Goal: Task Accomplishment & Management: Manage account settings

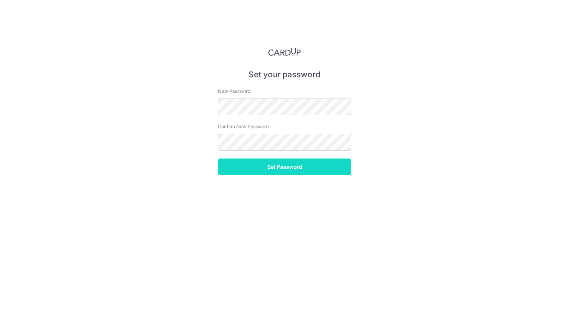
click at [290, 169] on input "Set Password" at bounding box center [284, 166] width 133 height 17
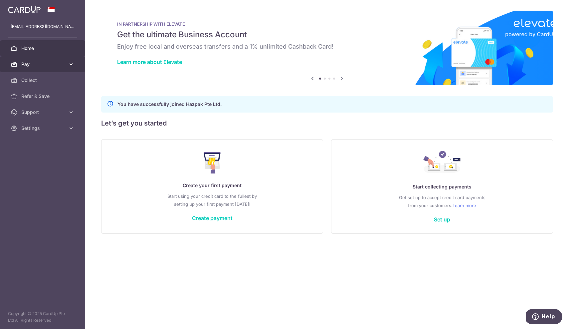
click at [53, 64] on span "Pay" at bounding box center [43, 64] width 44 height 7
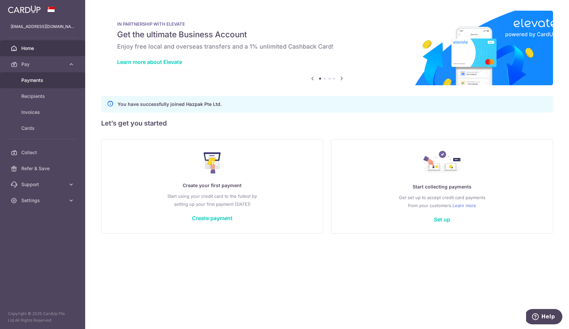
click at [39, 81] on span "Payments" at bounding box center [43, 80] width 44 height 7
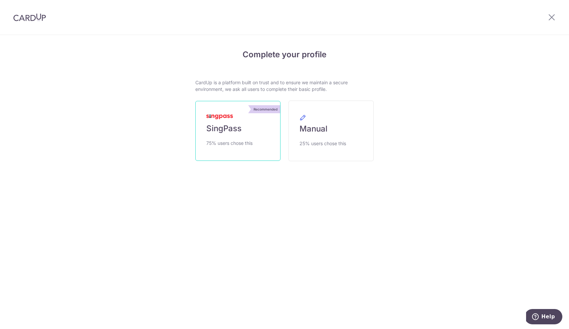
click at [247, 118] on link "Recommended SingPass 75% users chose this" at bounding box center [237, 131] width 85 height 60
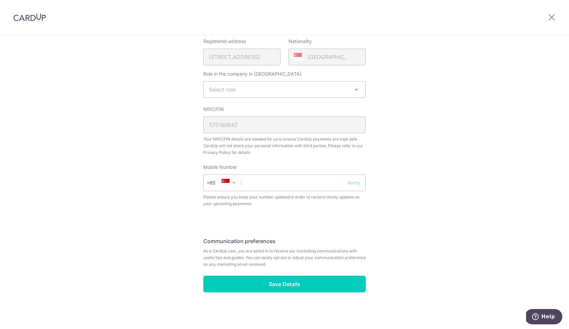
scroll to position [164, 0]
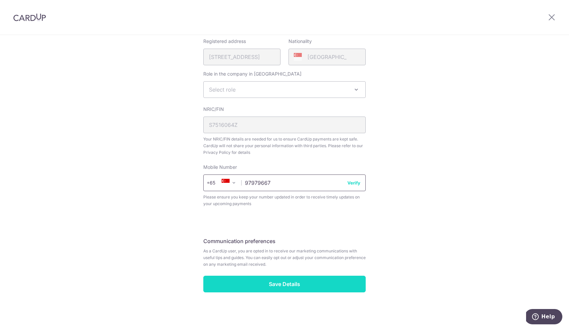
type input "97979667"
click at [286, 284] on input "Save Details" at bounding box center [284, 284] width 162 height 17
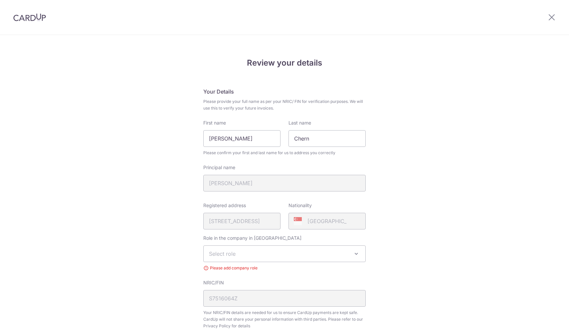
scroll to position [183, 0]
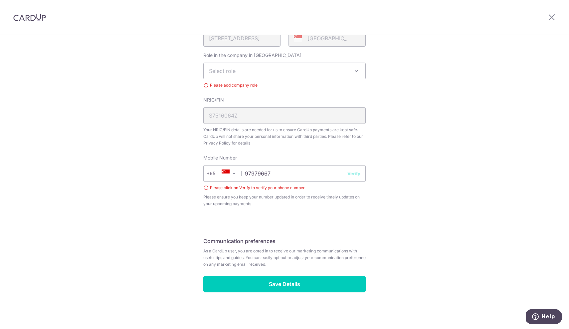
click at [354, 173] on button "Verify" at bounding box center [353, 173] width 13 height 7
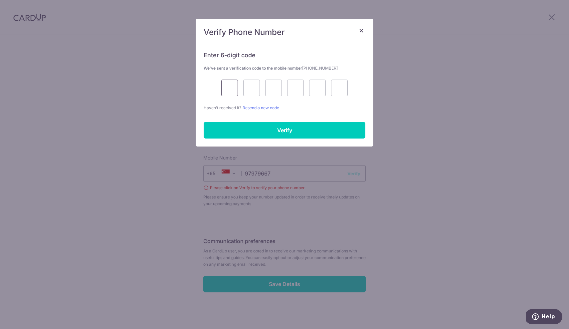
click at [229, 95] on input "text" at bounding box center [229, 88] width 17 height 17
type input "7"
type input "0"
type input "5"
type input "0"
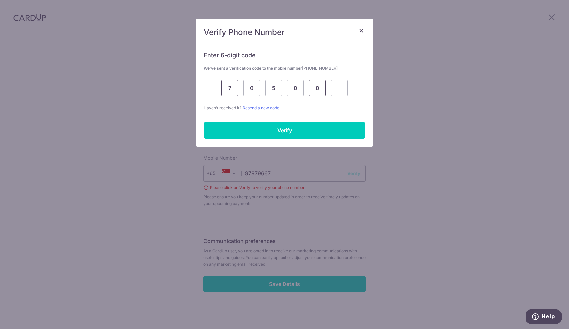
type input "0"
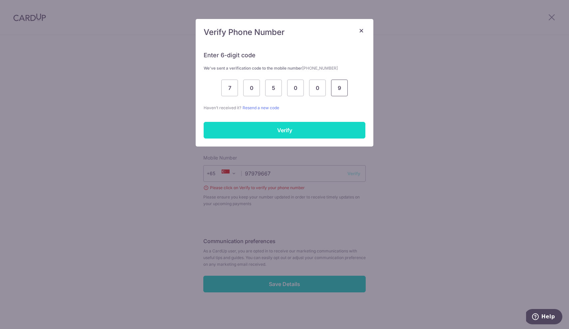
type input "9"
click at [284, 130] on input "Verify" at bounding box center [285, 130] width 162 height 17
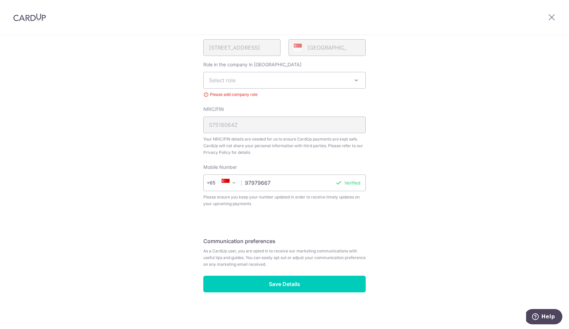
click at [326, 77] on span "Select role" at bounding box center [285, 80] width 162 height 16
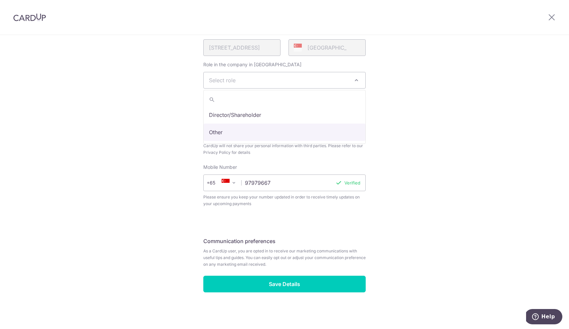
select select "other"
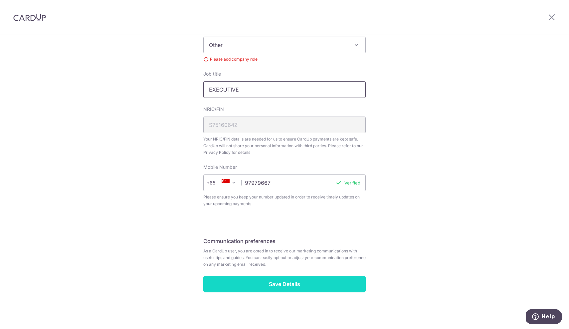
scroll to position [209, 0]
type input "EXECUTIVE"
click at [279, 282] on input "Save Details" at bounding box center [284, 284] width 162 height 17
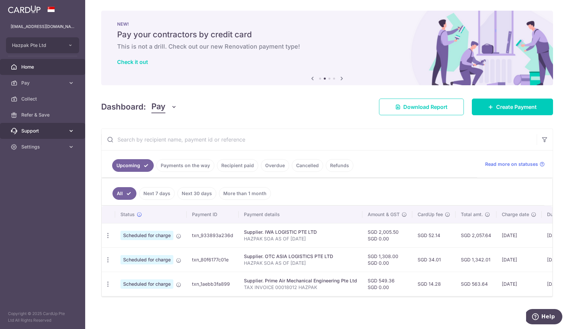
click at [57, 132] on span "Support" at bounding box center [43, 130] width 44 height 7
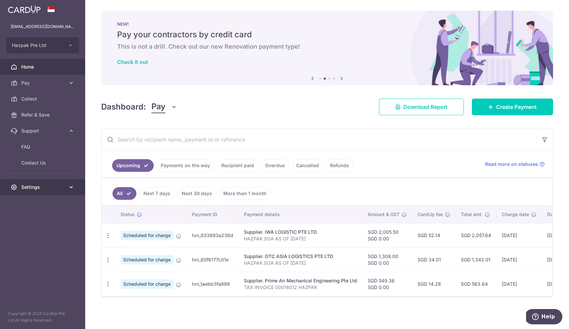
click at [45, 191] on link "Settings" at bounding box center [42, 187] width 85 height 16
click at [44, 204] on span "Account" at bounding box center [43, 203] width 44 height 7
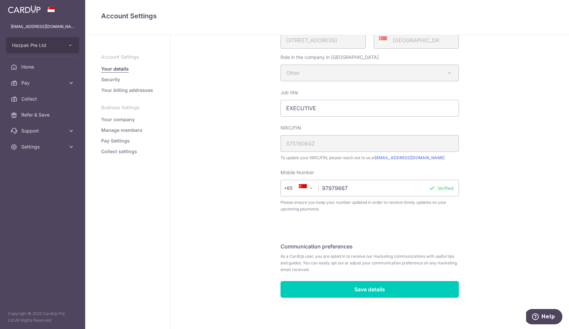
scroll to position [133, 0]
click at [122, 141] on link "Pay Settings" at bounding box center [115, 140] width 29 height 7
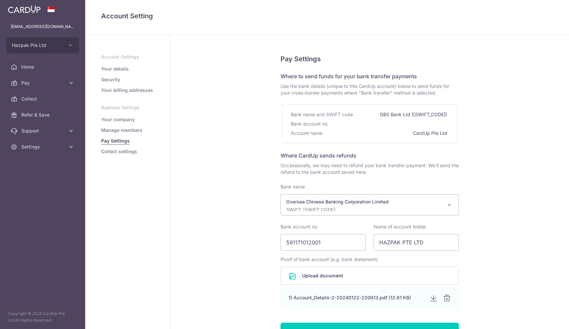
select select "12"
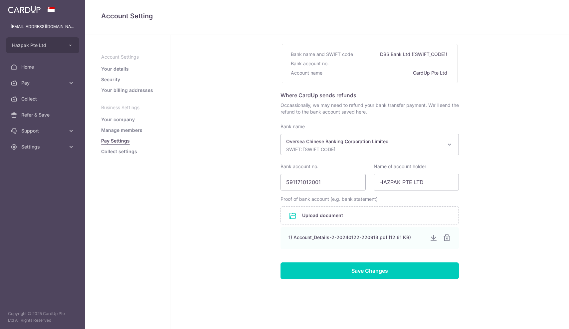
scroll to position [60, 0]
click at [110, 130] on link "Manage members" at bounding box center [121, 130] width 41 height 7
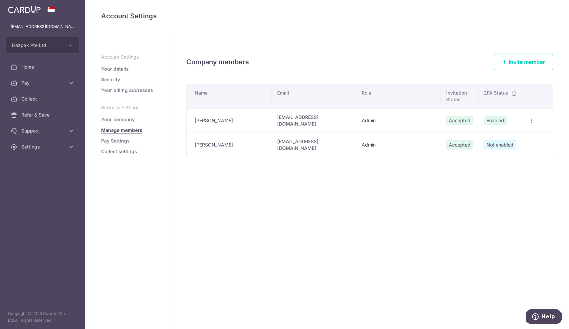
click at [496, 140] on span "Not enabled" at bounding box center [500, 144] width 32 height 9
click at [498, 140] on span "Not enabled" at bounding box center [500, 144] width 32 height 9
click at [533, 118] on icon "button" at bounding box center [531, 120] width 5 height 5
click at [501, 135] on span "Edit Member" at bounding box center [505, 136] width 45 height 8
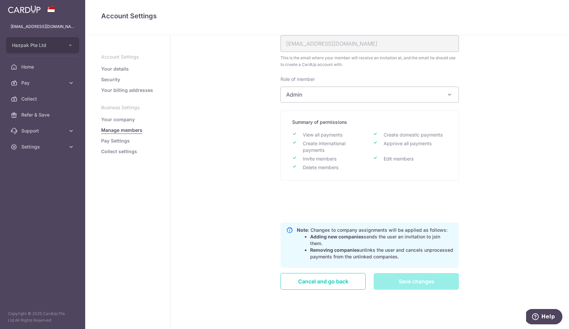
scroll to position [64, 0]
click at [311, 281] on link "Cancel and go back" at bounding box center [323, 281] width 85 height 17
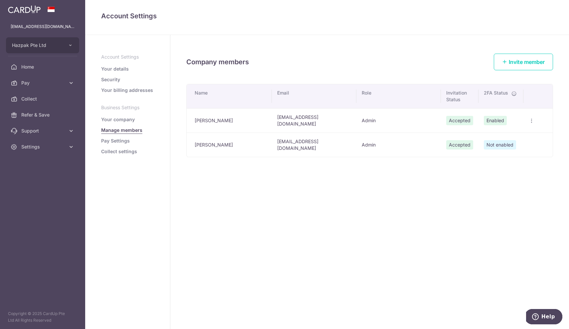
click at [493, 140] on span "Not enabled" at bounding box center [500, 144] width 32 height 9
click at [110, 80] on link "Security" at bounding box center [110, 79] width 19 height 7
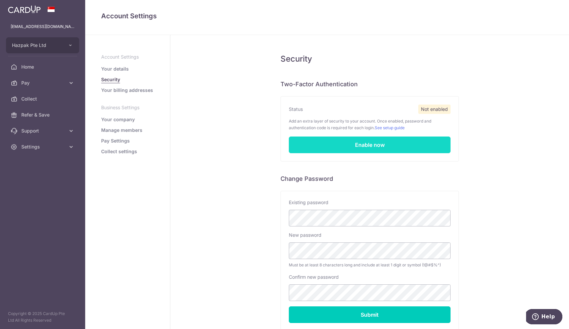
click at [369, 142] on link "Enable now" at bounding box center [370, 144] width 162 height 17
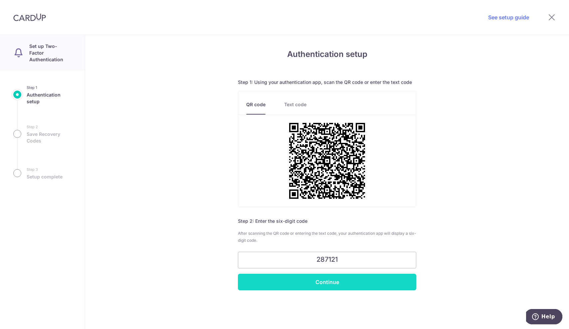
type input "287121"
click at [328, 283] on input "Continue" at bounding box center [327, 282] width 178 height 17
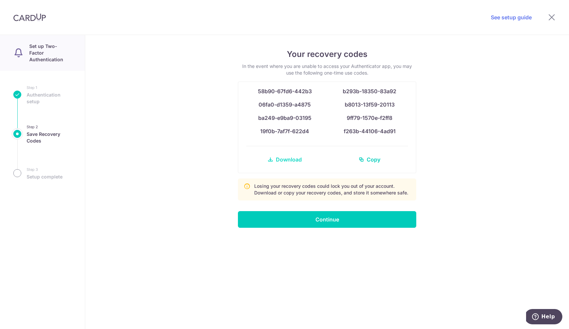
click at [284, 160] on span "Download" at bounding box center [289, 159] width 26 height 8
click at [366, 158] on link "Copy" at bounding box center [369, 159] width 77 height 16
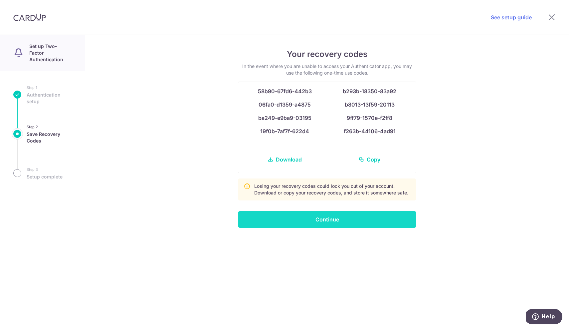
click at [330, 221] on input "Continue" at bounding box center [327, 219] width 178 height 17
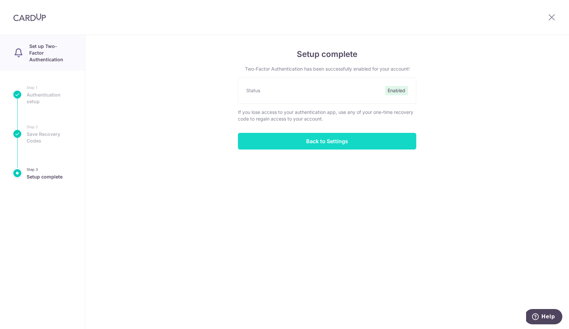
click at [326, 141] on input "Back to Settings" at bounding box center [327, 141] width 178 height 17
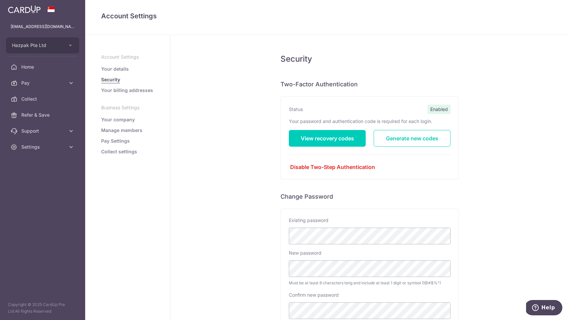
click at [127, 89] on link "Your billing addresses" at bounding box center [127, 90] width 52 height 7
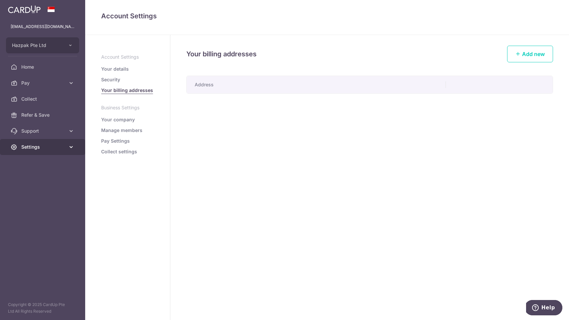
click at [43, 145] on span "Settings" at bounding box center [43, 146] width 44 height 7
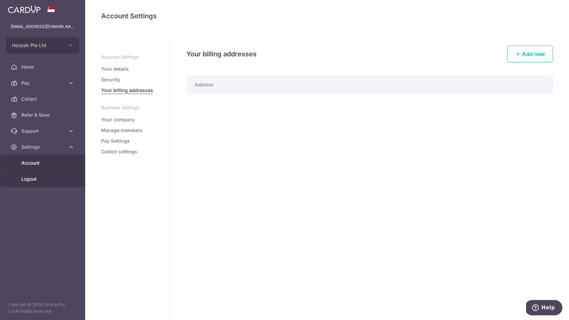
click at [28, 182] on link "Logout" at bounding box center [42, 179] width 85 height 16
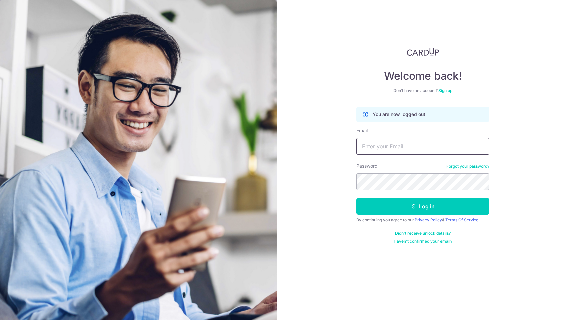
type input "YJL1aHcNK7_v4p8tx2td"
click at [423, 206] on button "Log in" at bounding box center [422, 206] width 133 height 17
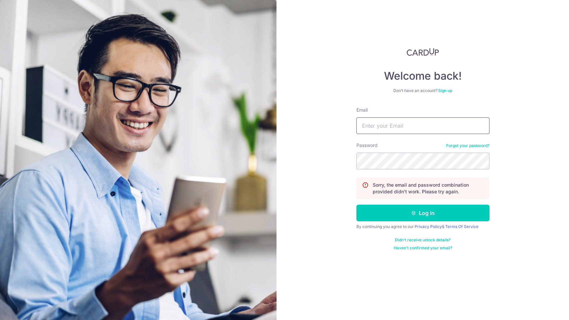
click at [402, 127] on input "Email" at bounding box center [422, 125] width 133 height 17
click at [393, 142] on div "Password Forgot your password?" at bounding box center [422, 155] width 133 height 27
drag, startPoint x: 426, startPoint y: 126, endPoint x: 170, endPoint y: 98, distance: 257.2
click at [170, 98] on section "Welcome back! Don’t have an account? Sign up Email YJL1aHcNK7_v4p8tx2td Passwor…" at bounding box center [284, 160] width 569 height 320
type input "wendychern@ha"
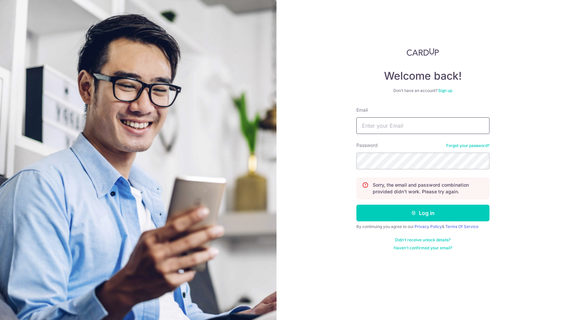
type input "[EMAIL_ADDRESS][DOMAIN_NAME]"
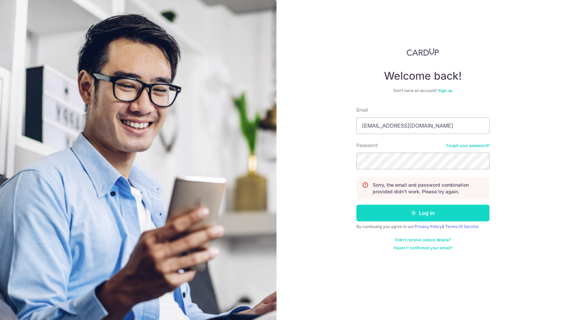
click at [416, 214] on icon "submit" at bounding box center [413, 212] width 5 height 5
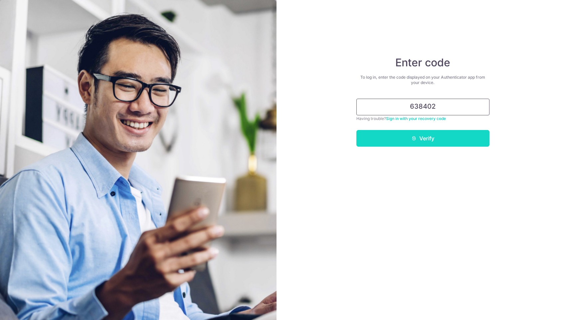
type input "638402"
click at [416, 140] on icon "submit" at bounding box center [413, 137] width 5 height 5
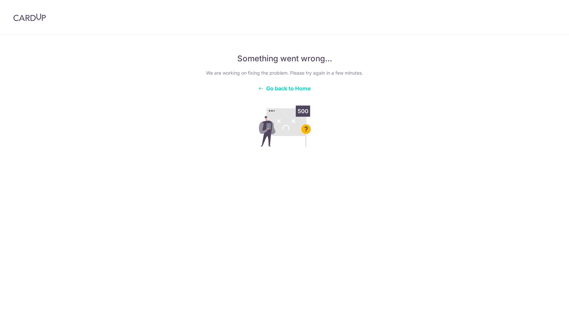
click at [278, 86] on span "Go back to Home" at bounding box center [288, 88] width 45 height 7
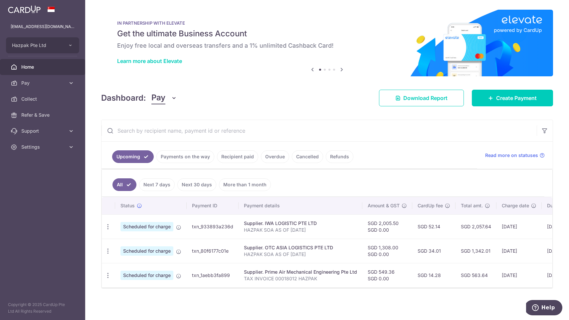
scroll to position [1, 0]
click at [235, 156] on link "Recipient paid" at bounding box center [237, 156] width 41 height 13
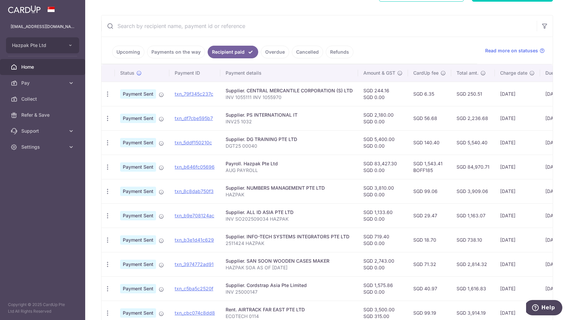
scroll to position [114, 0]
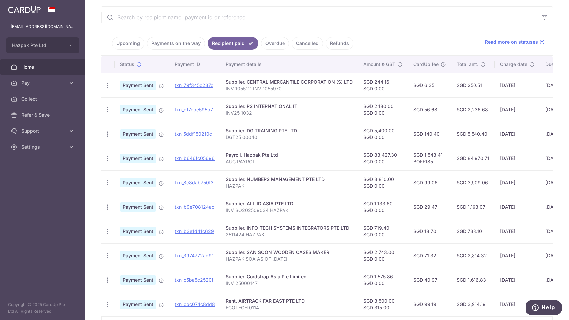
click at [62, 67] on span "Home" at bounding box center [43, 67] width 44 height 7
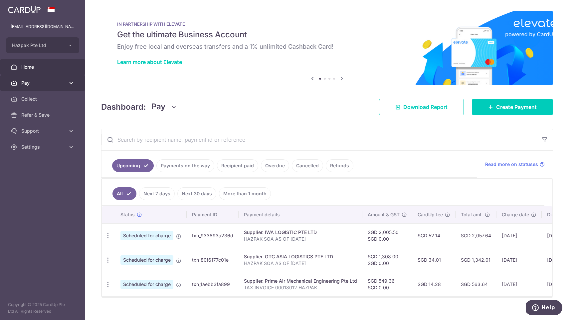
click at [46, 83] on span "Pay" at bounding box center [43, 83] width 44 height 7
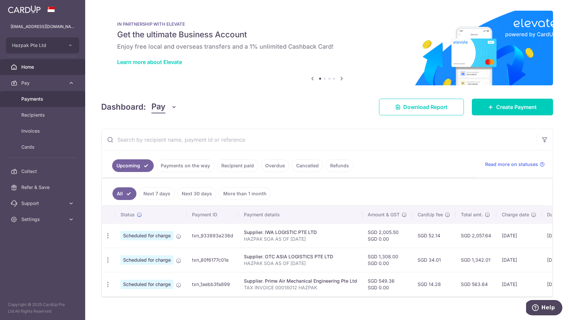
click at [35, 96] on span "Payments" at bounding box center [43, 99] width 44 height 7
